Goal: Task Accomplishment & Management: Manage account settings

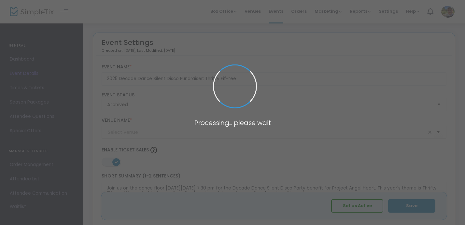
type input "Town Hall Collaborative"
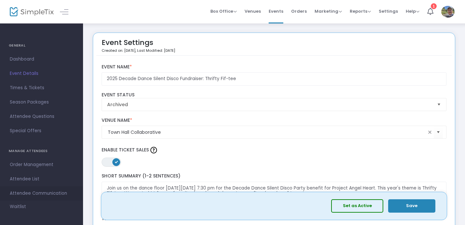
click at [33, 194] on span "Attendee Communication" at bounding box center [42, 193] width 64 height 8
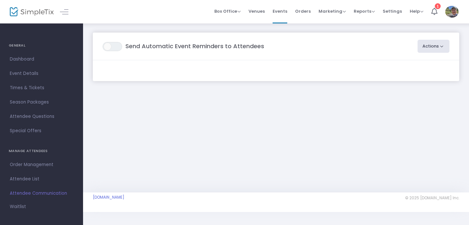
click at [430, 47] on button "Actions" at bounding box center [434, 46] width 32 height 13
click at [415, 63] on ul "Create Email Blast Post-Event Email" at bounding box center [415, 70] width 68 height 30
click at [441, 45] on button "Actions" at bounding box center [434, 46] width 32 height 13
click at [413, 79] on li "Post-Event Email" at bounding box center [415, 76] width 68 height 13
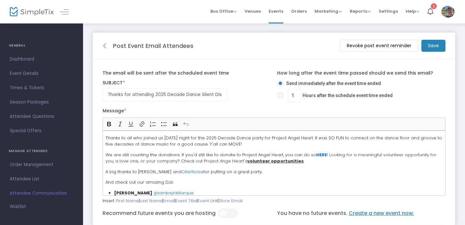
click at [437, 46] on m-button "Save" at bounding box center [434, 46] width 24 height 12
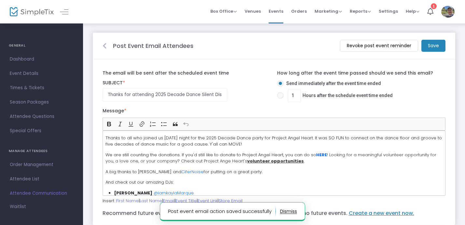
click at [394, 46] on m-button "Revoke post event reminder" at bounding box center [379, 46] width 78 height 12
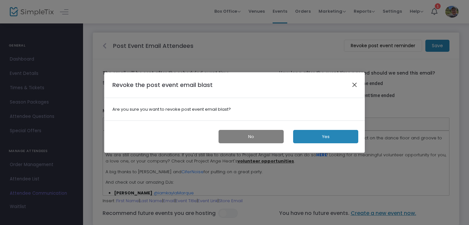
click at [353, 86] on button "Close" at bounding box center [355, 85] width 8 height 8
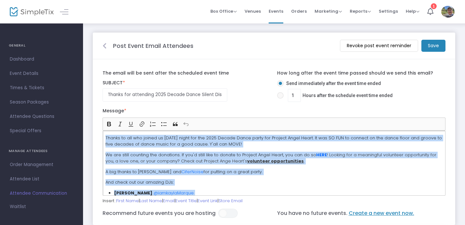
drag, startPoint x: 140, startPoint y: 178, endPoint x: 95, endPoint y: 119, distance: 74.5
click at [95, 119] on m-panel-content "The email will be sent after the scheduled event time SUBJECT * Thanks for atte…" at bounding box center [274, 142] width 363 height 166
copy div "Loremi do sit ame consec ad el Seddoeiu tempo inc utl 5031 Etdolo Magna aliqu e…"
click at [371, 44] on m-button "Revoke post event reminder" at bounding box center [379, 46] width 78 height 12
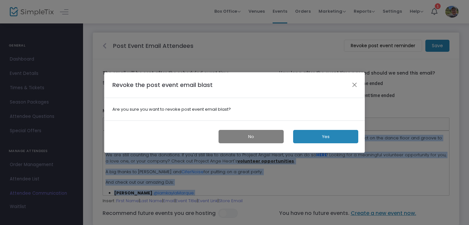
click at [322, 138] on button "Yes" at bounding box center [325, 136] width 65 height 13
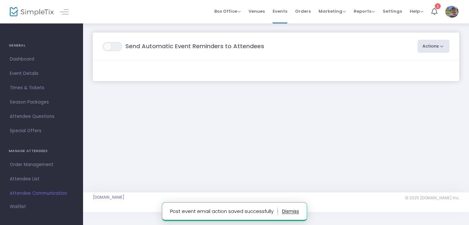
click at [289, 212] on button "button" at bounding box center [290, 211] width 17 height 10
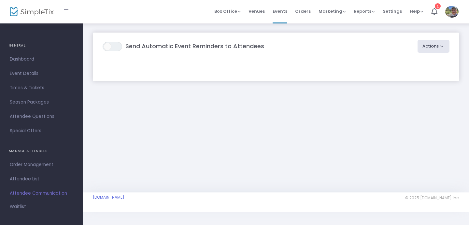
drag, startPoint x: 290, startPoint y: 212, endPoint x: 136, endPoint y: 99, distance: 191.1
click at [441, 46] on button "Actions" at bounding box center [434, 46] width 32 height 13
click at [413, 62] on ul "Create Email Blast Post-Event Email" at bounding box center [415, 70] width 68 height 30
click at [438, 46] on button "Actions" at bounding box center [434, 46] width 32 height 13
click at [423, 77] on li "Post-Event Email" at bounding box center [415, 76] width 68 height 13
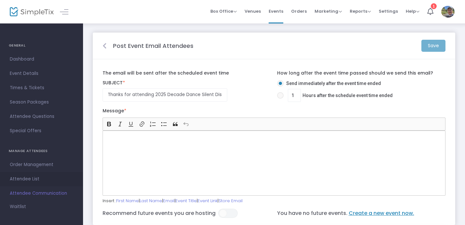
click at [30, 178] on span "Attendee List" at bounding box center [42, 179] width 64 height 8
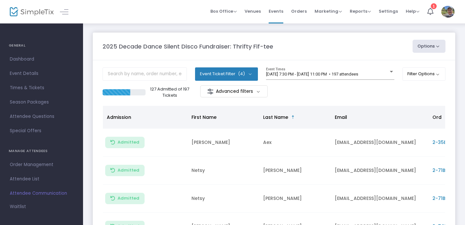
click at [437, 47] on button "Options" at bounding box center [429, 46] width 33 height 13
click at [358, 48] on div "2025 Decade Dance Silent Disco Fundraiser: Thrifty Fif-tee" at bounding box center [254, 46] width 310 height 9
click at [257, 92] on m-button "Advanced filters" at bounding box center [233, 91] width 67 height 12
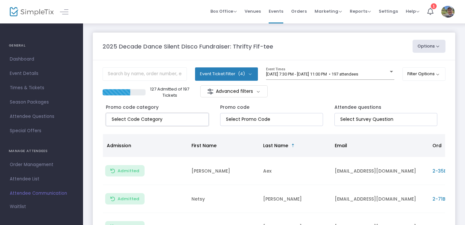
click at [188, 123] on kendo-taglist at bounding box center [157, 119] width 102 height 12
click at [260, 92] on m-button "Advanced filters" at bounding box center [233, 91] width 67 height 12
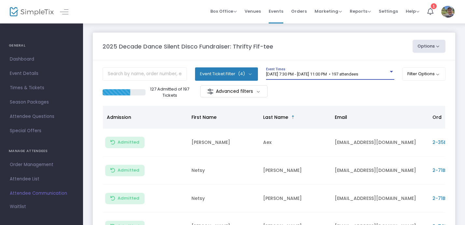
click at [390, 71] on div at bounding box center [392, 71] width 6 height 5
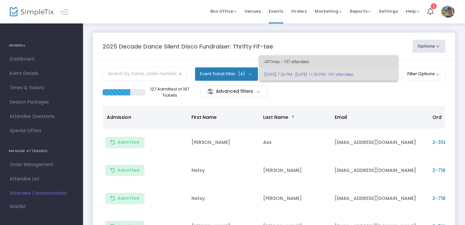
click at [379, 63] on span "All Times • 197 attendees" at bounding box center [329, 61] width 128 height 13
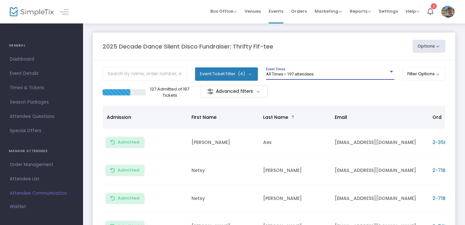
click at [390, 72] on div at bounding box center [391, 72] width 3 height 2
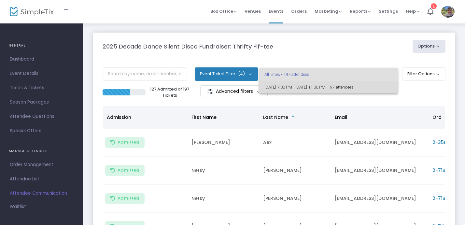
click at [383, 86] on span "9/13/2025 @ 7:30 PM - 9/13/2025 @ 11:00 PM • 197 attendees" at bounding box center [329, 87] width 128 height 13
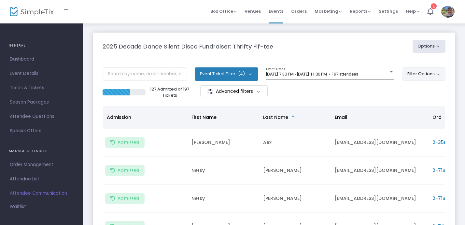
click at [438, 75] on button "Filter Options" at bounding box center [424, 73] width 43 height 13
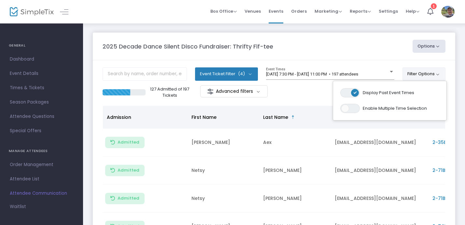
click at [346, 93] on span "ON OFF" at bounding box center [350, 92] width 20 height 9
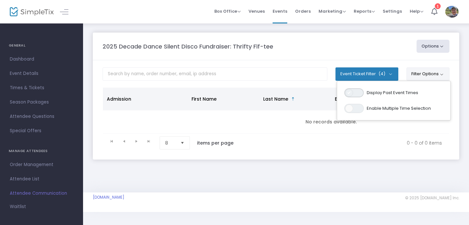
click at [355, 92] on span "ON OFF" at bounding box center [354, 92] width 20 height 9
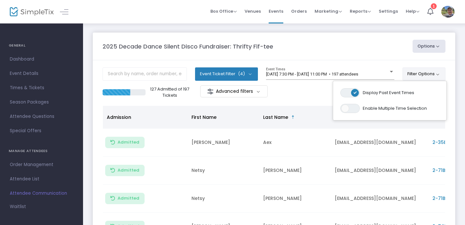
click at [355, 53] on m-panel-header "2025 Decade Dance Silent Disco Fundraiser: Thrifty Fif-tee Options Export List …" at bounding box center [274, 47] width 363 height 28
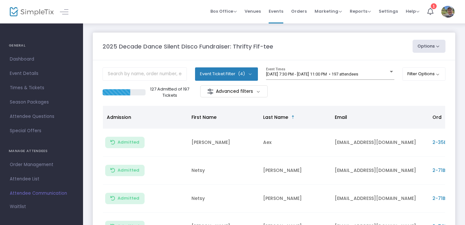
click at [250, 74] on button "Event Ticket Filter (4)" at bounding box center [226, 73] width 63 height 13
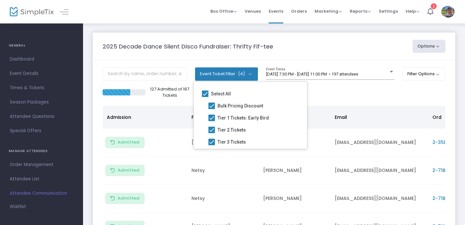
click at [250, 74] on button "Event Ticket Filter (4)" at bounding box center [226, 73] width 63 height 13
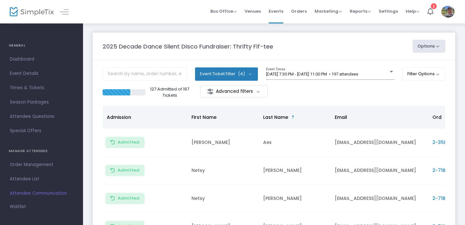
click at [440, 46] on button "Options" at bounding box center [429, 46] width 33 height 13
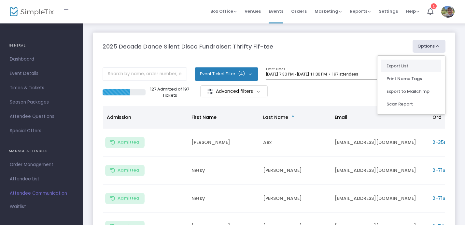
click at [411, 66] on li "Export List" at bounding box center [411, 66] width 60 height 13
radio input "false"
radio input "true"
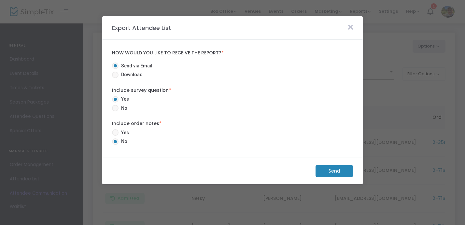
click at [116, 75] on span at bounding box center [115, 75] width 7 height 7
click at [115, 78] on input "Download" at bounding box center [115, 78] width 0 height 0
radio input "true"
click at [326, 168] on m-button "Download" at bounding box center [329, 171] width 49 height 12
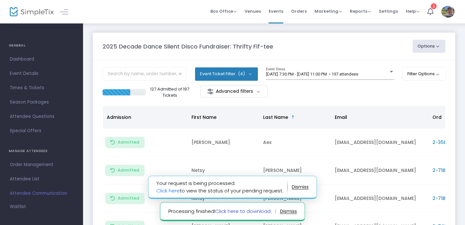
click at [255, 211] on link "Click here to download." at bounding box center [243, 211] width 56 height 7
